Goal: Task Accomplishment & Management: Use online tool/utility

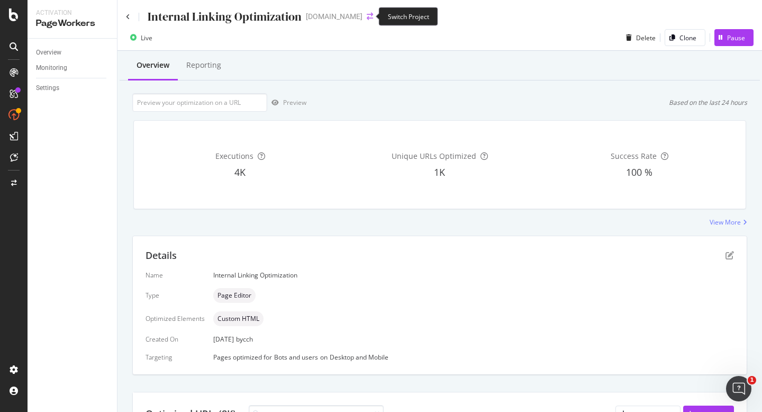
click at [367, 15] on icon "arrow-right-arrow-left" at bounding box center [370, 16] width 6 height 7
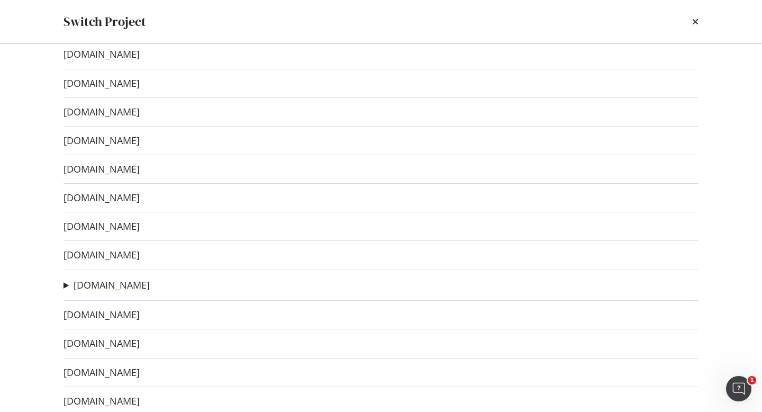
scroll to position [48, 0]
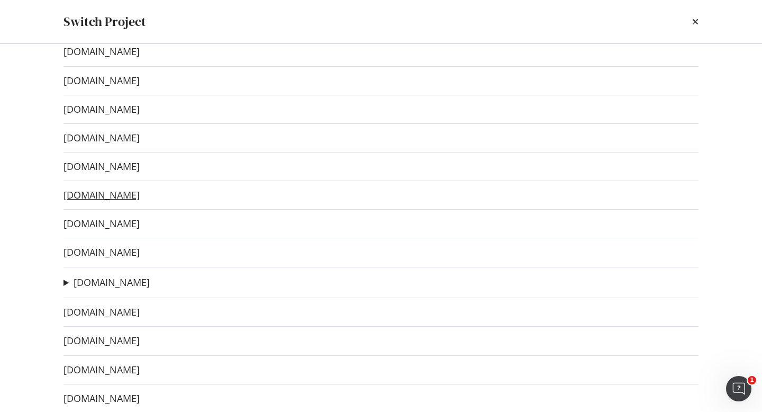
click at [118, 199] on link "[DOMAIN_NAME]" at bounding box center [102, 195] width 76 height 11
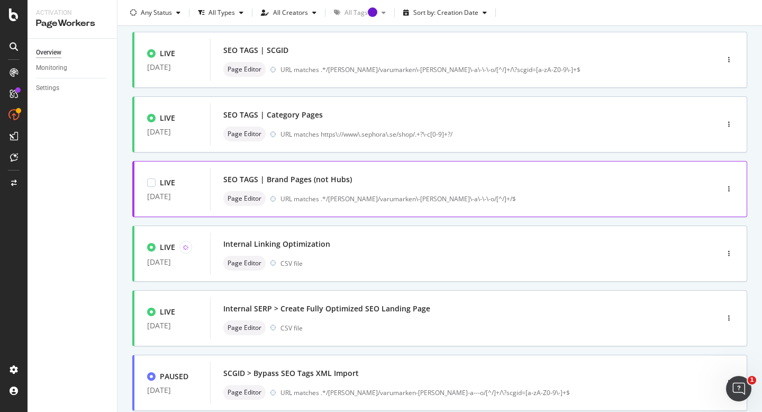
scroll to position [157, 0]
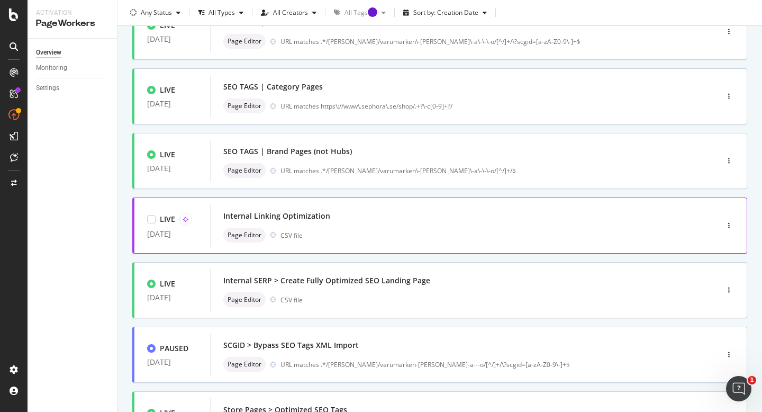
click at [401, 225] on div "Internal Linking Optimization Page Editor CSV file" at bounding box center [448, 226] width 450 height 34
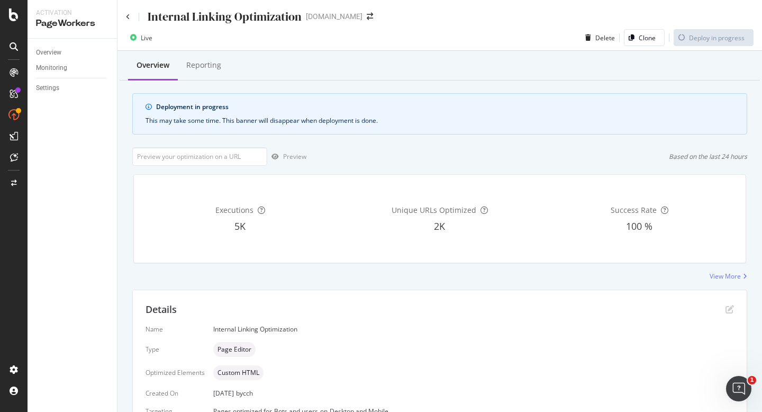
click at [131, 15] on div "Internal Linking Optimization" at bounding box center [214, 16] width 176 height 16
click at [125, 17] on div "Internal Linking Optimization [DOMAIN_NAME]" at bounding box center [440, 12] width 645 height 25
click at [127, 17] on icon at bounding box center [128, 17] width 4 height 6
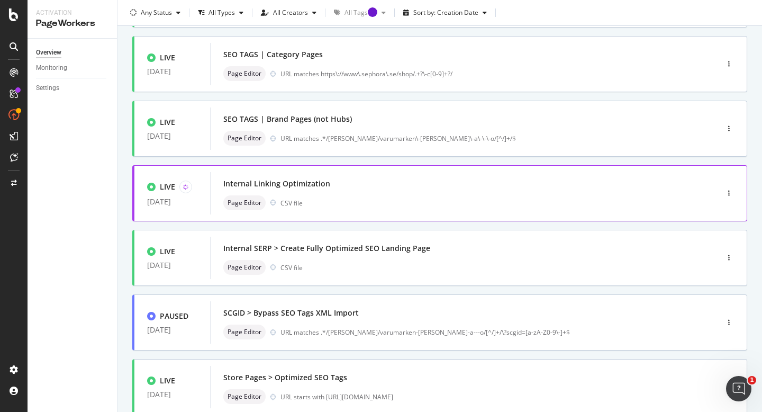
scroll to position [210, 0]
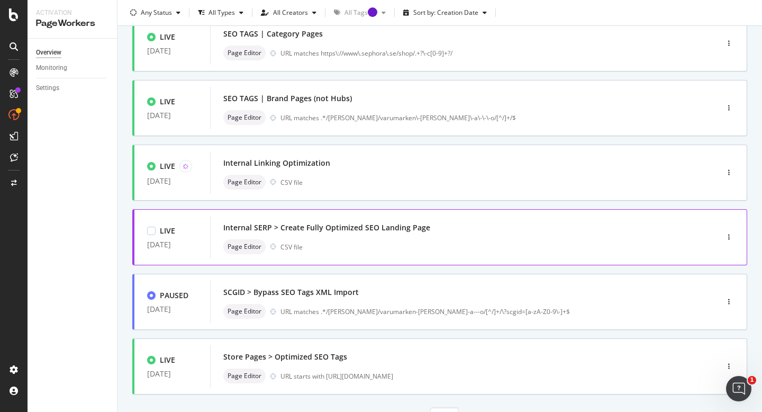
click at [442, 240] on div "Page Editor CSV file" at bounding box center [448, 246] width 450 height 15
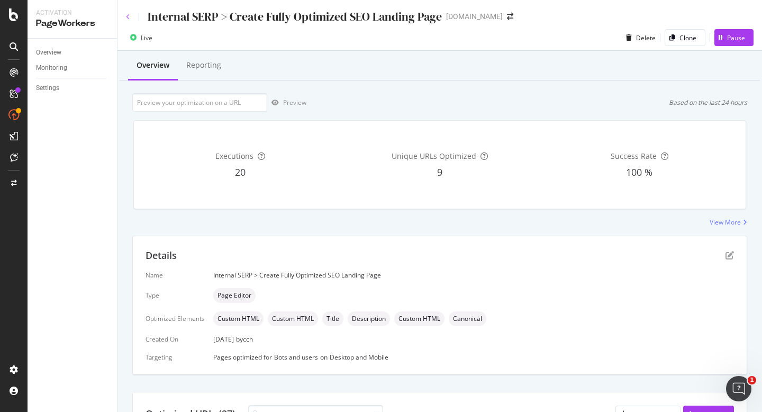
click at [129, 17] on icon at bounding box center [128, 17] width 4 height 6
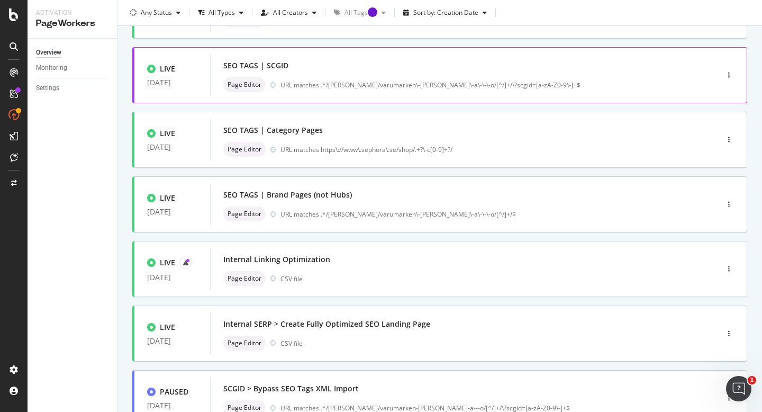
scroll to position [181, 0]
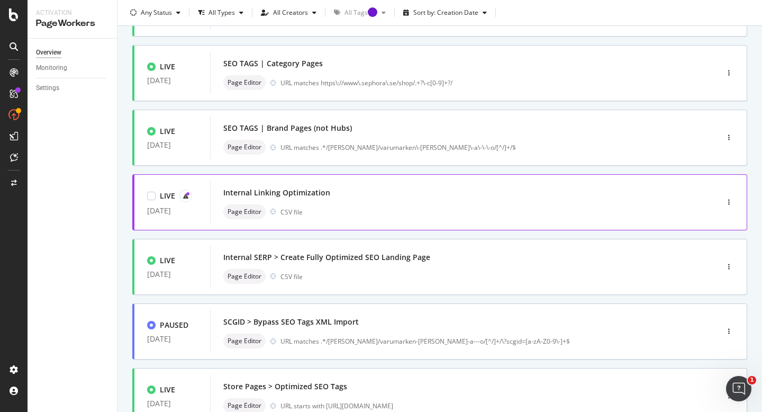
click at [390, 194] on div "Internal Linking Optimization" at bounding box center [448, 192] width 450 height 15
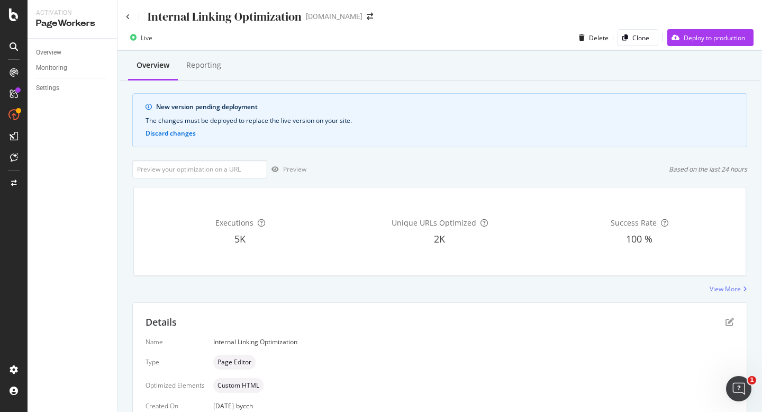
scroll to position [248, 0]
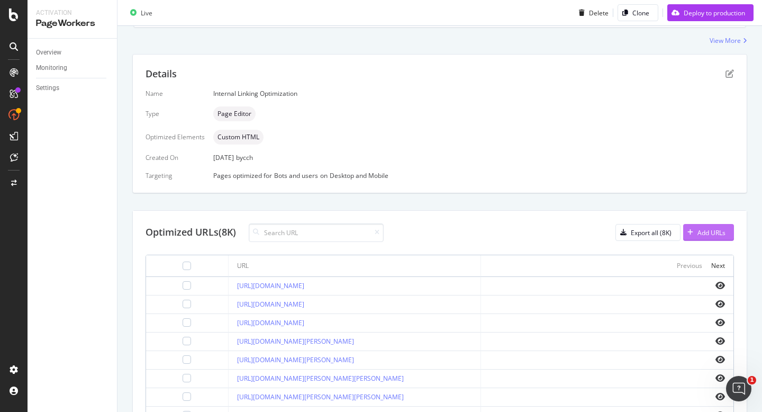
click at [709, 227] on div "Add URLs" at bounding box center [704, 232] width 42 height 16
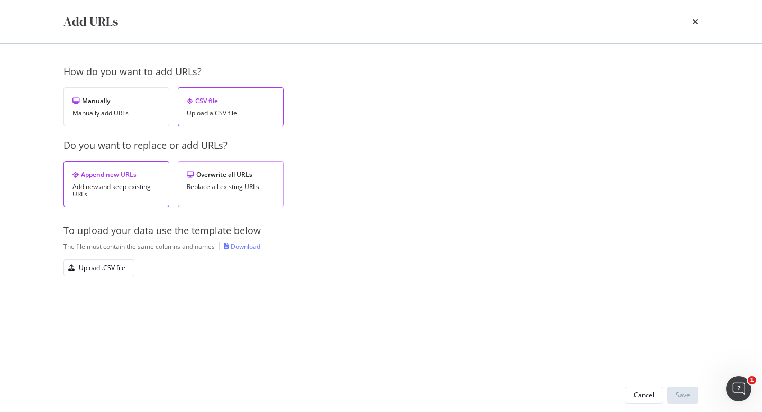
click at [209, 181] on div "Overwrite all URLs Replace all existing URLs" at bounding box center [231, 184] width 106 height 46
click at [85, 270] on div "Upload .CSV file" at bounding box center [102, 267] width 47 height 9
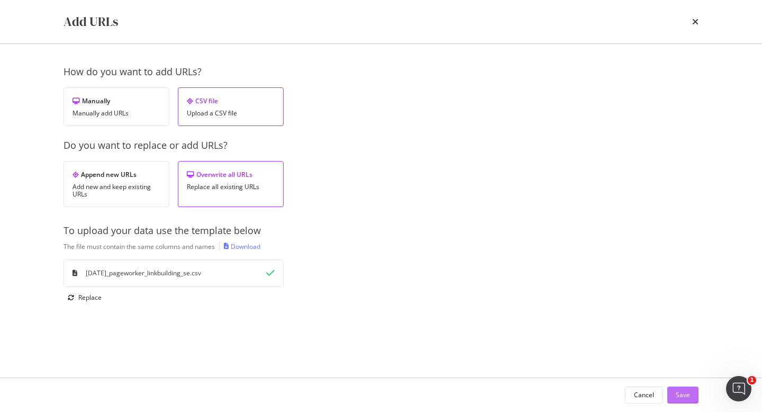
click at [681, 396] on div "Save" at bounding box center [683, 394] width 14 height 9
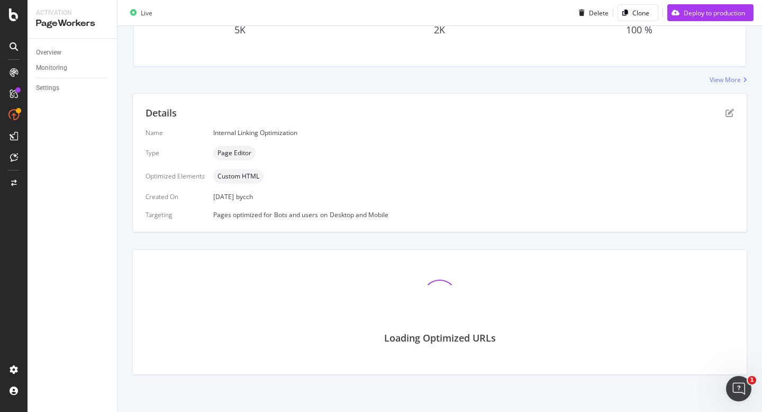
scroll to position [248, 0]
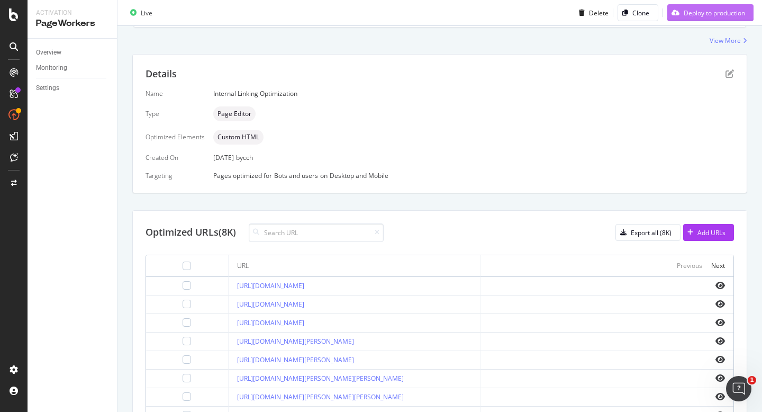
click at [697, 12] on div "Deploy to production" at bounding box center [714, 12] width 61 height 9
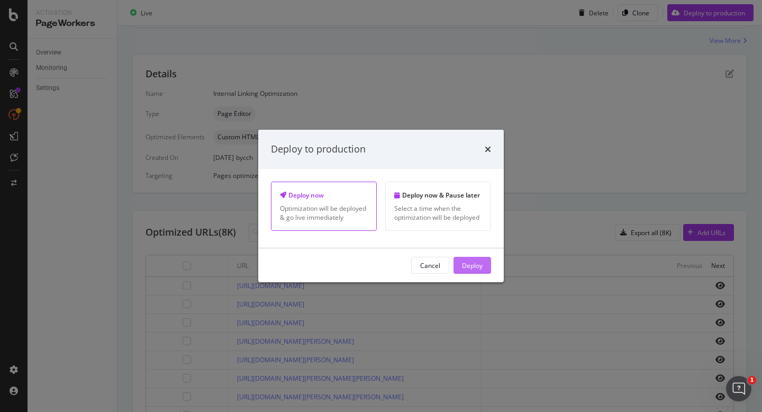
click at [480, 266] on div "Deploy" at bounding box center [472, 264] width 21 height 9
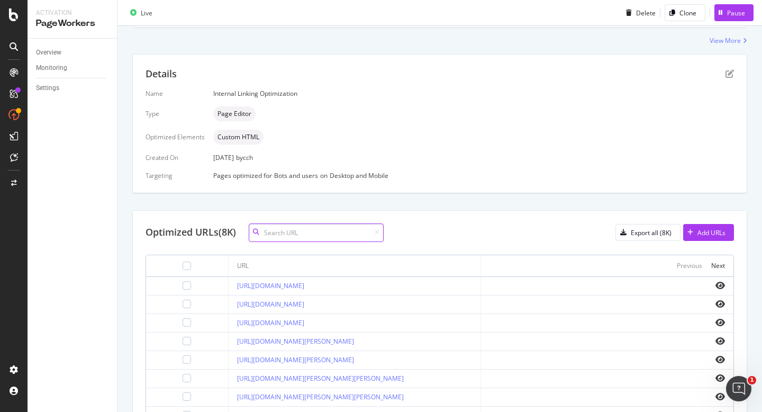
scroll to position [0, 0]
